Goal: Go to known website: Access a specific website the user already knows

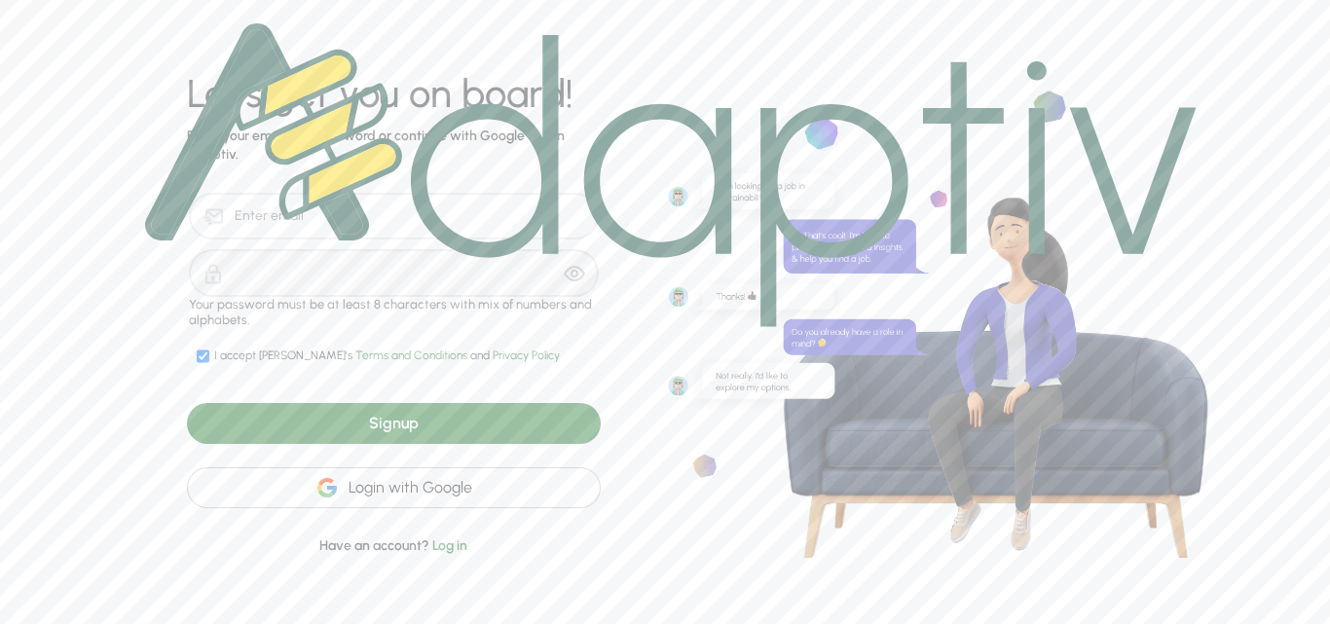
drag, startPoint x: 356, startPoint y: 486, endPoint x: 346, endPoint y: 470, distance: 18.9
click at [356, 485] on div "Login with Google" at bounding box center [394, 487] width 414 height 41
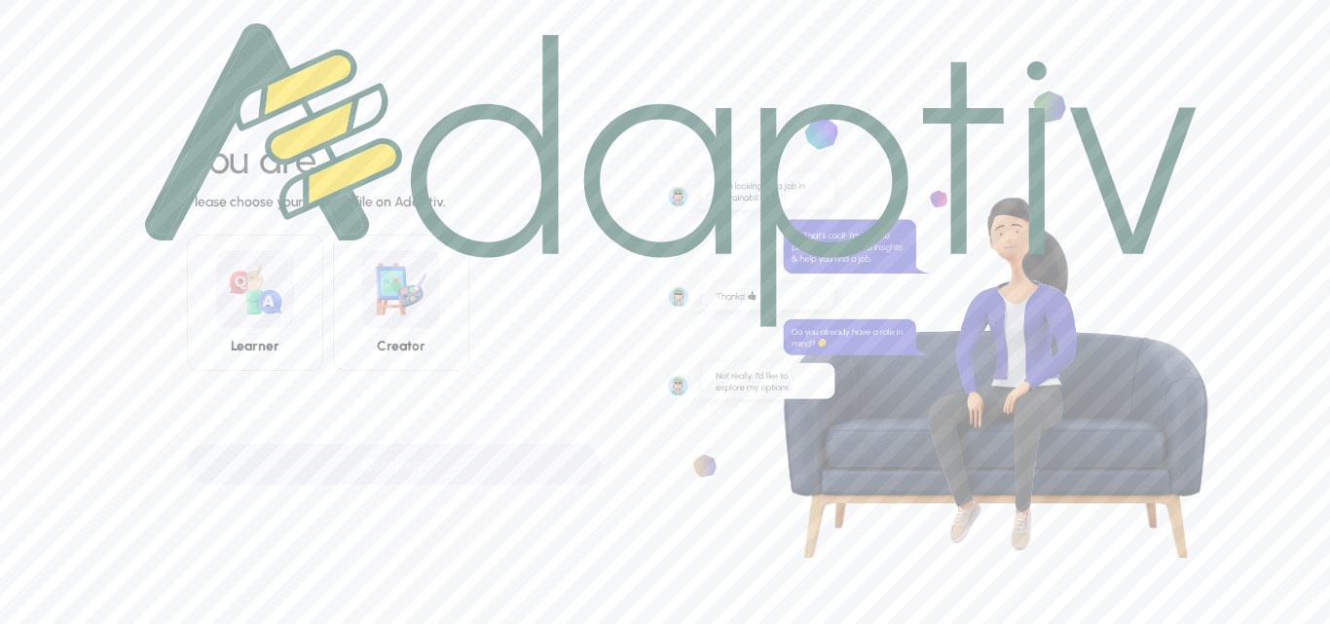
click at [256, 331] on div at bounding box center [671, 175] width 1098 height 350
click at [262, 314] on img at bounding box center [670, 175] width 1051 height 304
